Goal: Task Accomplishment & Management: Use online tool/utility

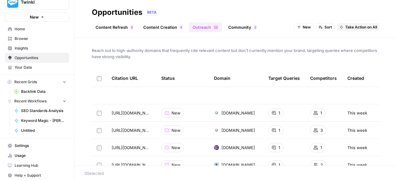
scroll to position [139, 0]
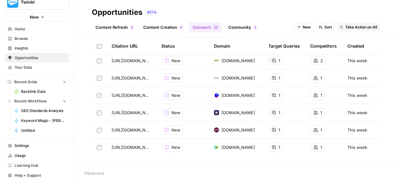
click at [240, 26] on link "Community 2" at bounding box center [243, 27] width 36 height 10
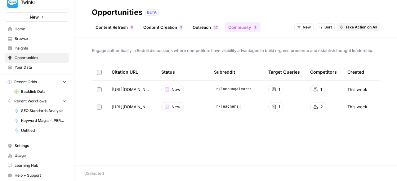
click at [197, 27] on link "Outreach 2 1" at bounding box center [205, 27] width 33 height 10
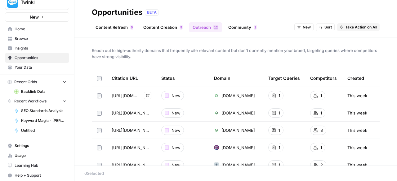
click at [120, 95] on span "[URL][DOMAIN_NAME]" at bounding box center [125, 96] width 27 height 6
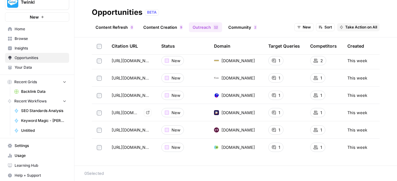
scroll to position [124, 0]
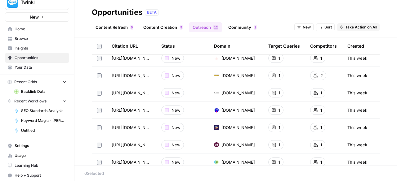
click at [167, 109] on div "New" at bounding box center [172, 110] width 23 height 9
click at [124, 114] on td "[URL][DOMAIN_NAME]" at bounding box center [132, 110] width 50 height 17
